Goal: Task Accomplishment & Management: Use online tool/utility

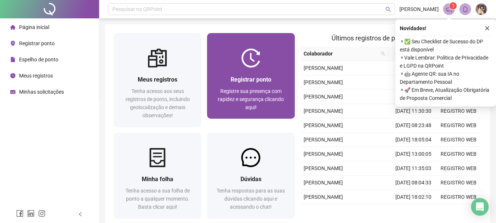
click at [229, 78] on div "Registrar ponto" at bounding box center [251, 79] width 70 height 9
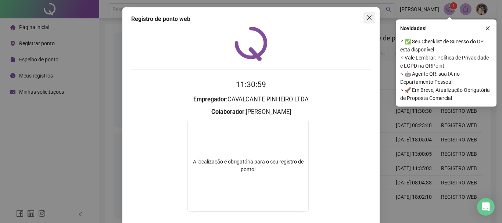
click at [366, 19] on icon "close" at bounding box center [369, 18] width 6 height 6
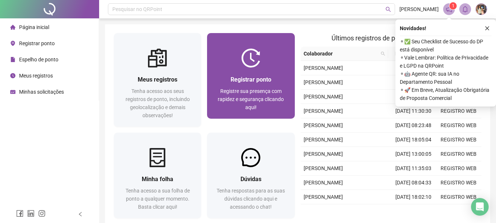
click at [245, 73] on div "Registrar ponto Registre sua presença com rapidez e segurança clicando aqui!" at bounding box center [250, 93] width 87 height 51
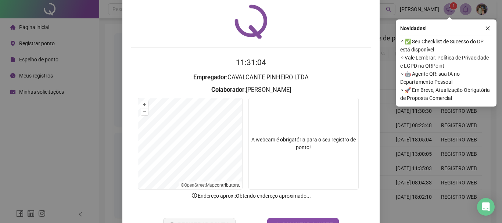
scroll to position [48, 0]
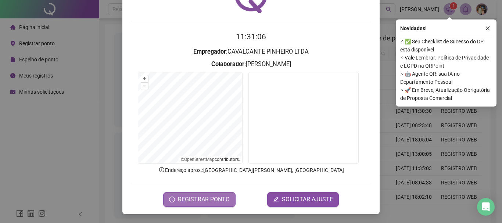
click at [207, 198] on span "REGISTRAR PONTO" at bounding box center [204, 199] width 52 height 9
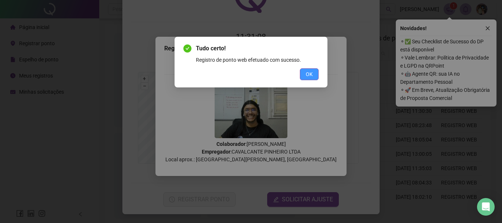
click at [308, 79] on button "OK" at bounding box center [309, 74] width 19 height 12
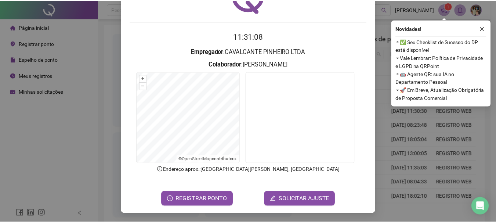
scroll to position [0, 0]
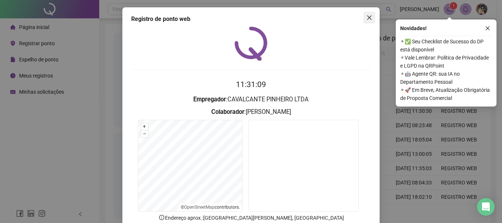
click at [365, 13] on button "Close" at bounding box center [369, 18] width 12 height 12
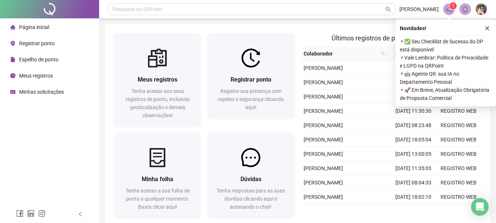
click at [44, 25] on span "Página inicial" at bounding box center [34, 27] width 30 height 6
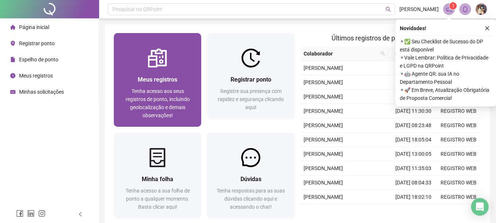
click at [157, 60] on img at bounding box center [157, 57] width 19 height 19
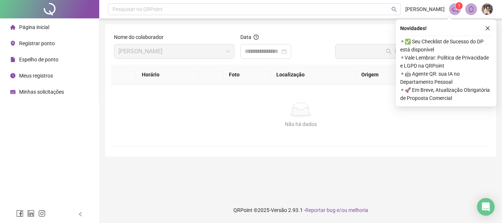
click at [56, 24] on li "Página inicial" at bounding box center [49, 27] width 96 height 15
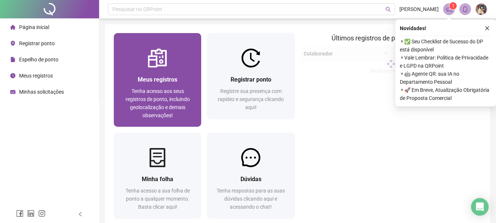
click at [186, 93] on div "Tenha acesso aos seus registros de ponto, incluindo geolocalização e demais obs…" at bounding box center [158, 103] width 70 height 32
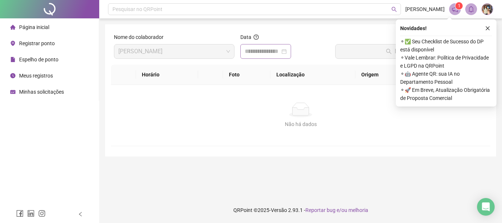
click at [287, 54] on div at bounding box center [266, 51] width 42 height 9
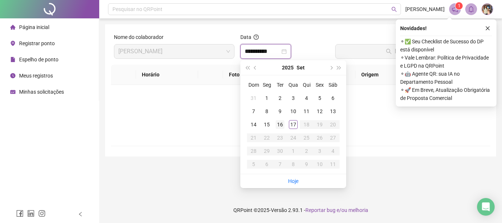
type input "**********"
click at [291, 121] on div "17" at bounding box center [293, 124] width 9 height 9
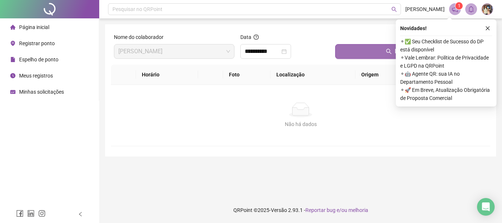
drag, startPoint x: 358, startPoint y: 63, endPoint x: 354, endPoint y: 54, distance: 9.9
click at [357, 60] on div "Buscar registros" at bounding box center [411, 49] width 158 height 32
click at [354, 53] on button "Buscar registros" at bounding box center [411, 51] width 152 height 15
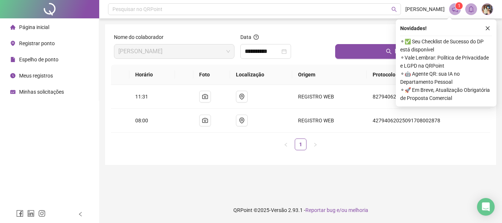
click at [57, 26] on li "Página inicial" at bounding box center [49, 27] width 96 height 15
